Goal: Task Accomplishment & Management: Use online tool/utility

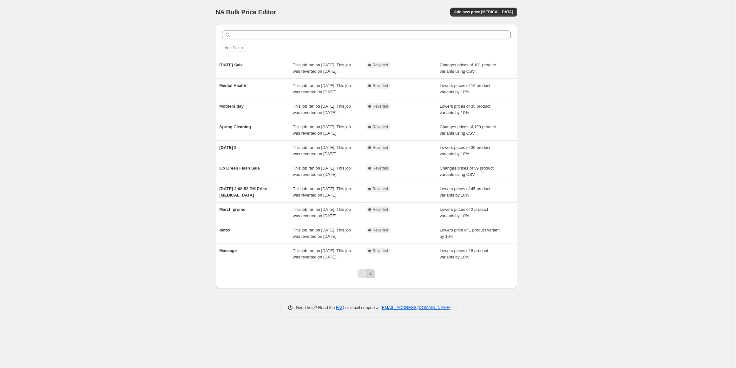
click at [372, 277] on icon "Next" at bounding box center [370, 273] width 6 height 6
